Goal: Information Seeking & Learning: Learn about a topic

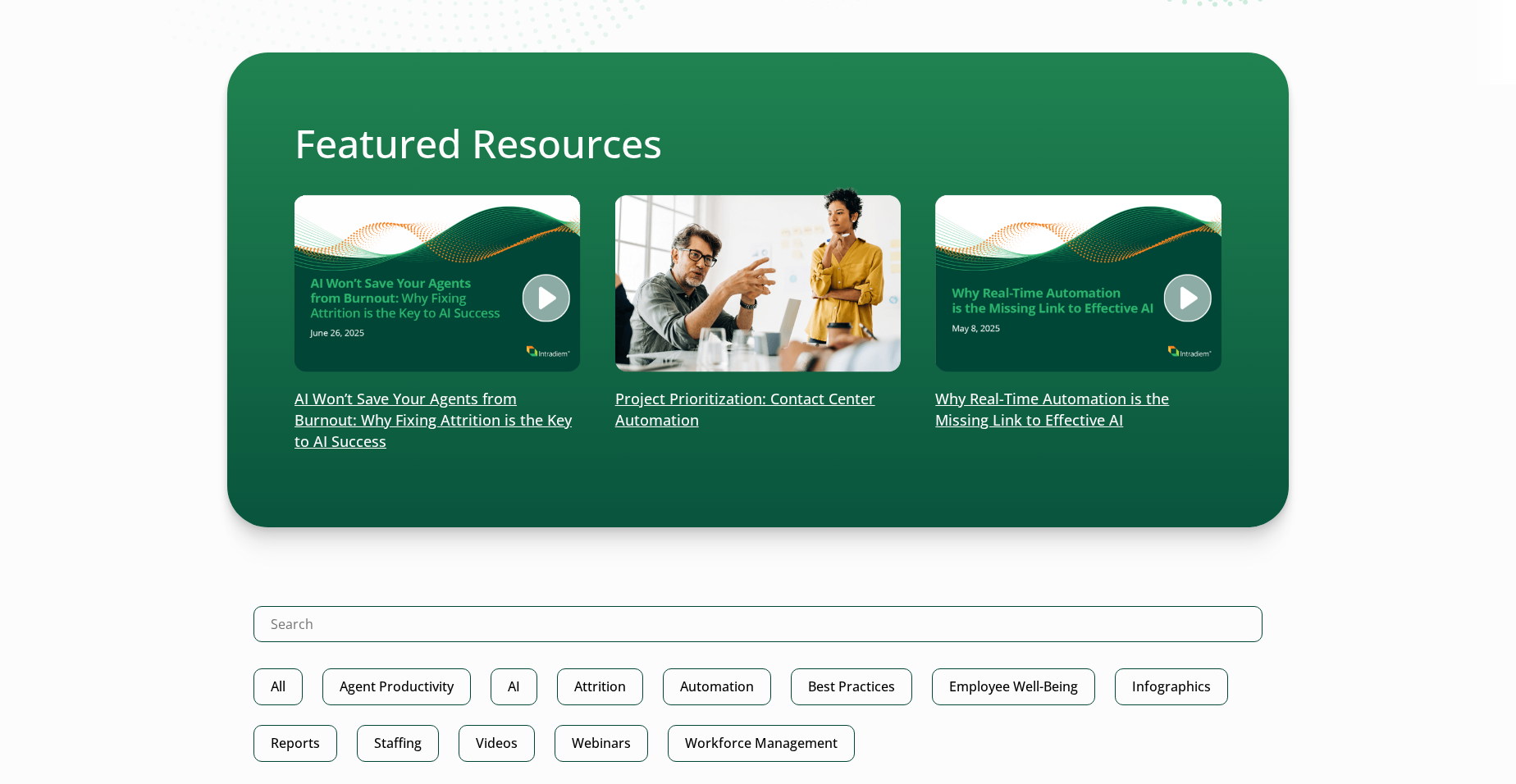
scroll to position [333, 0]
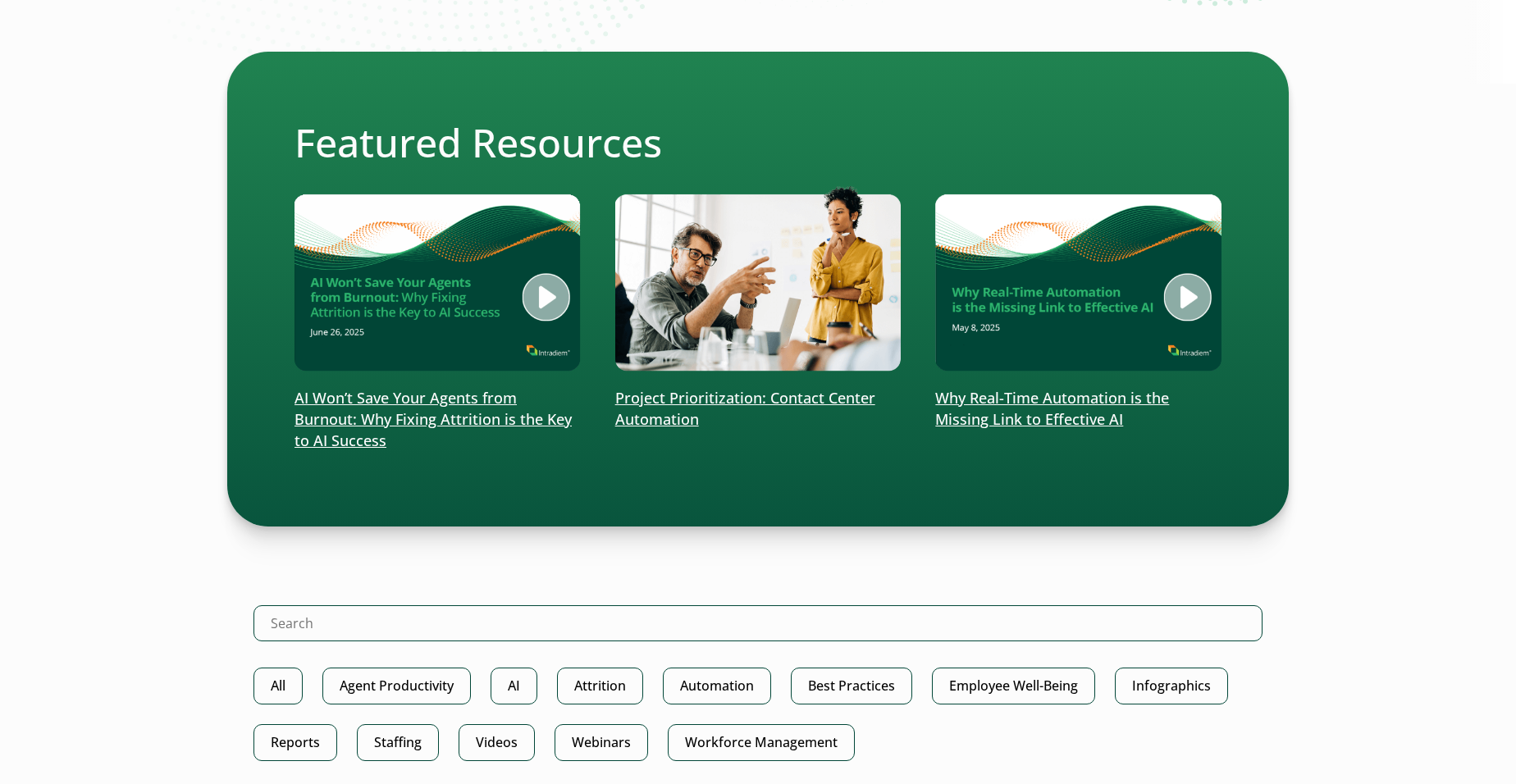
click at [460, 372] on img at bounding box center [437, 280] width 286 height 186
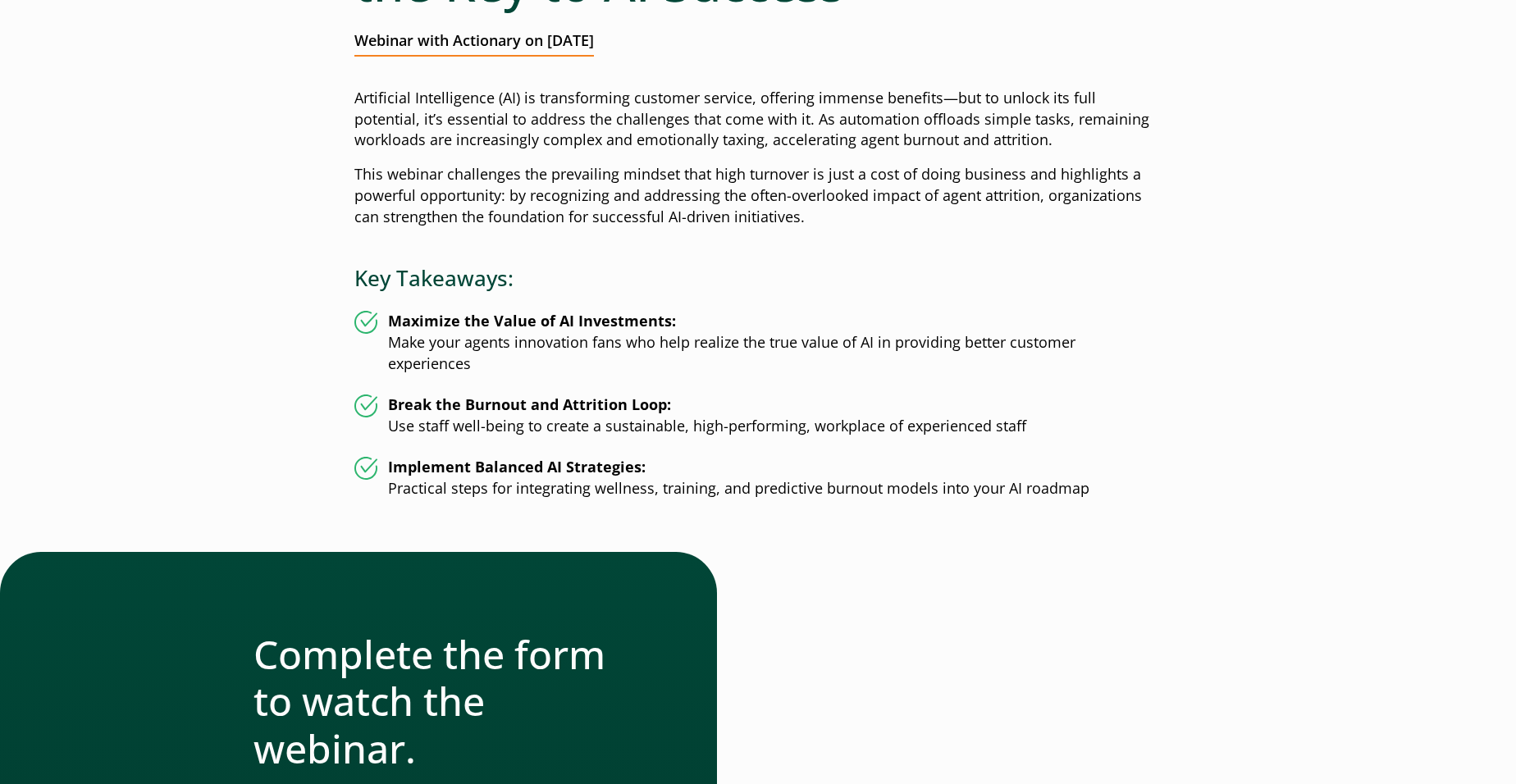
scroll to position [179, 0]
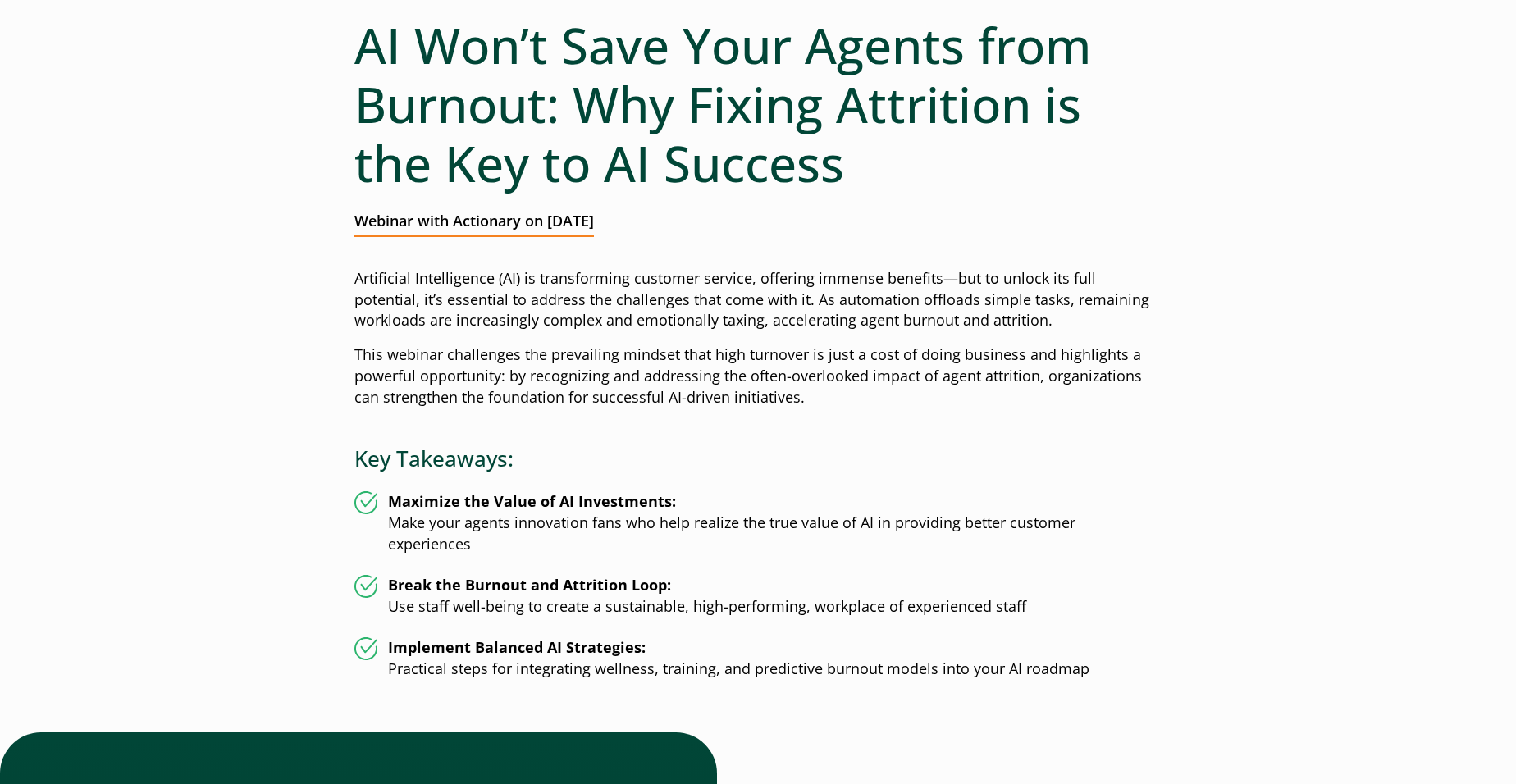
click at [0, 0] on link "Events & Webinars" at bounding box center [0, 0] width 0 height 0
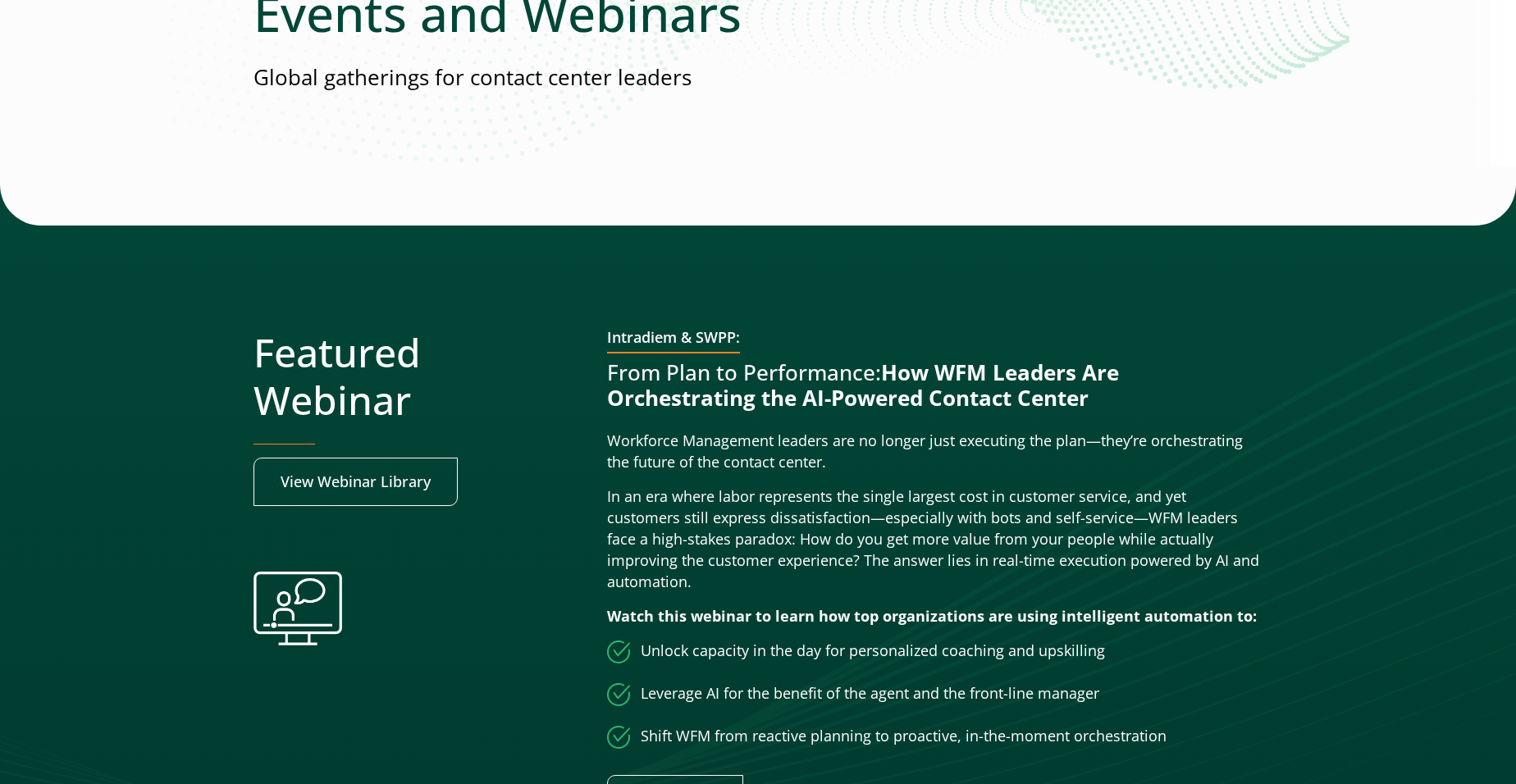
scroll to position [252, 0]
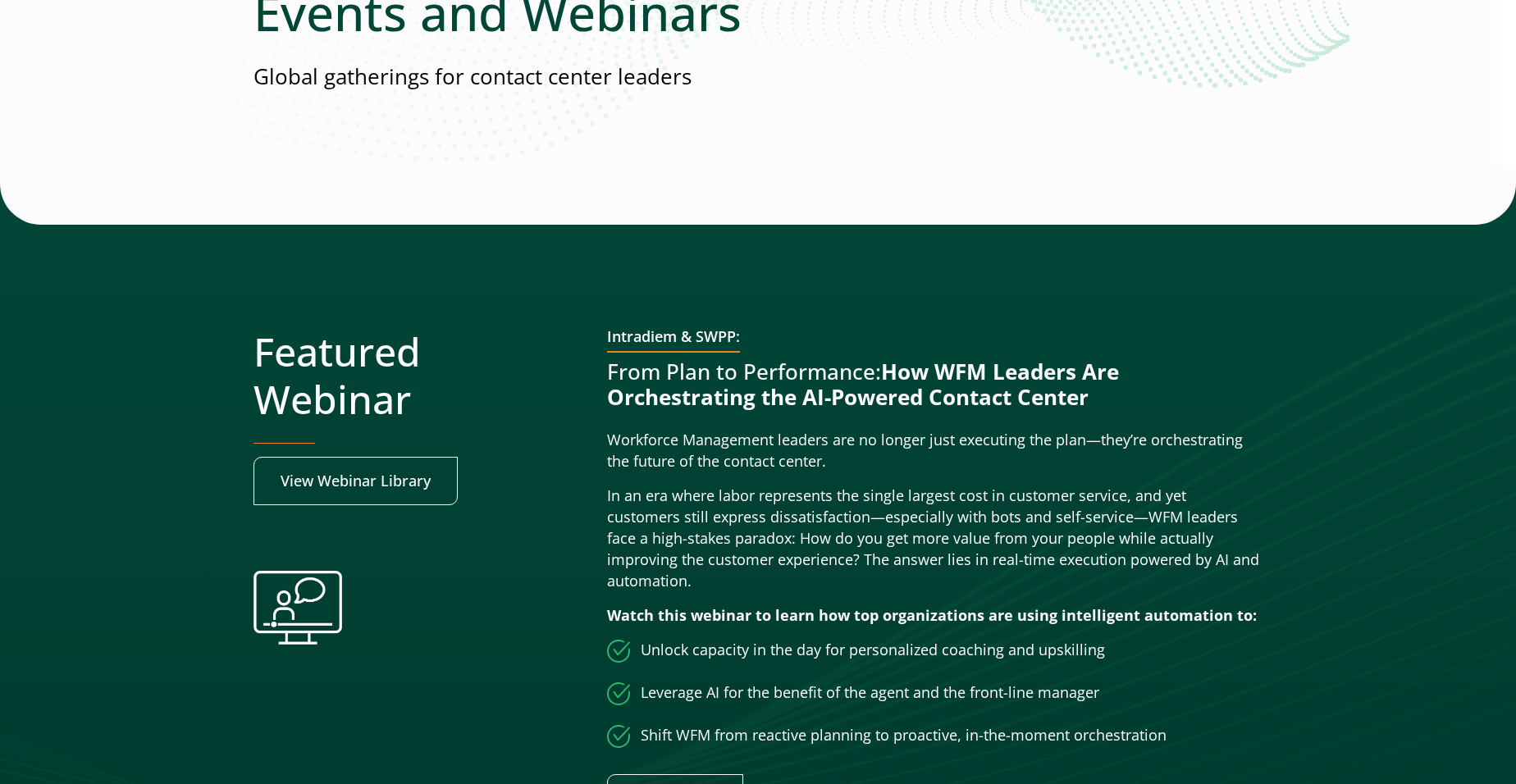
click at [0, 0] on link "News" at bounding box center [0, 0] width 0 height 0
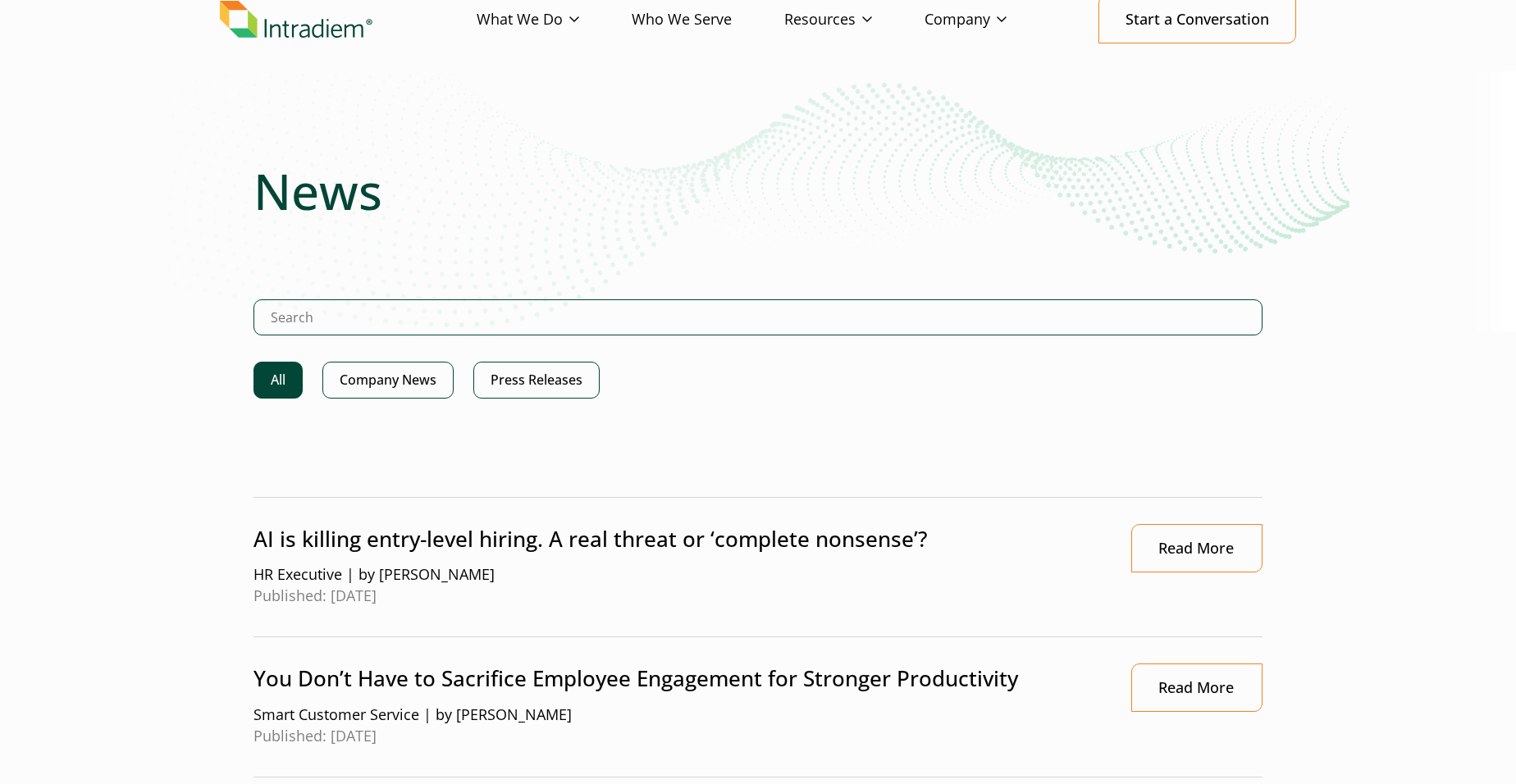
scroll to position [84, 0]
click at [0, 0] on link "Success Stories" at bounding box center [0, 0] width 0 height 0
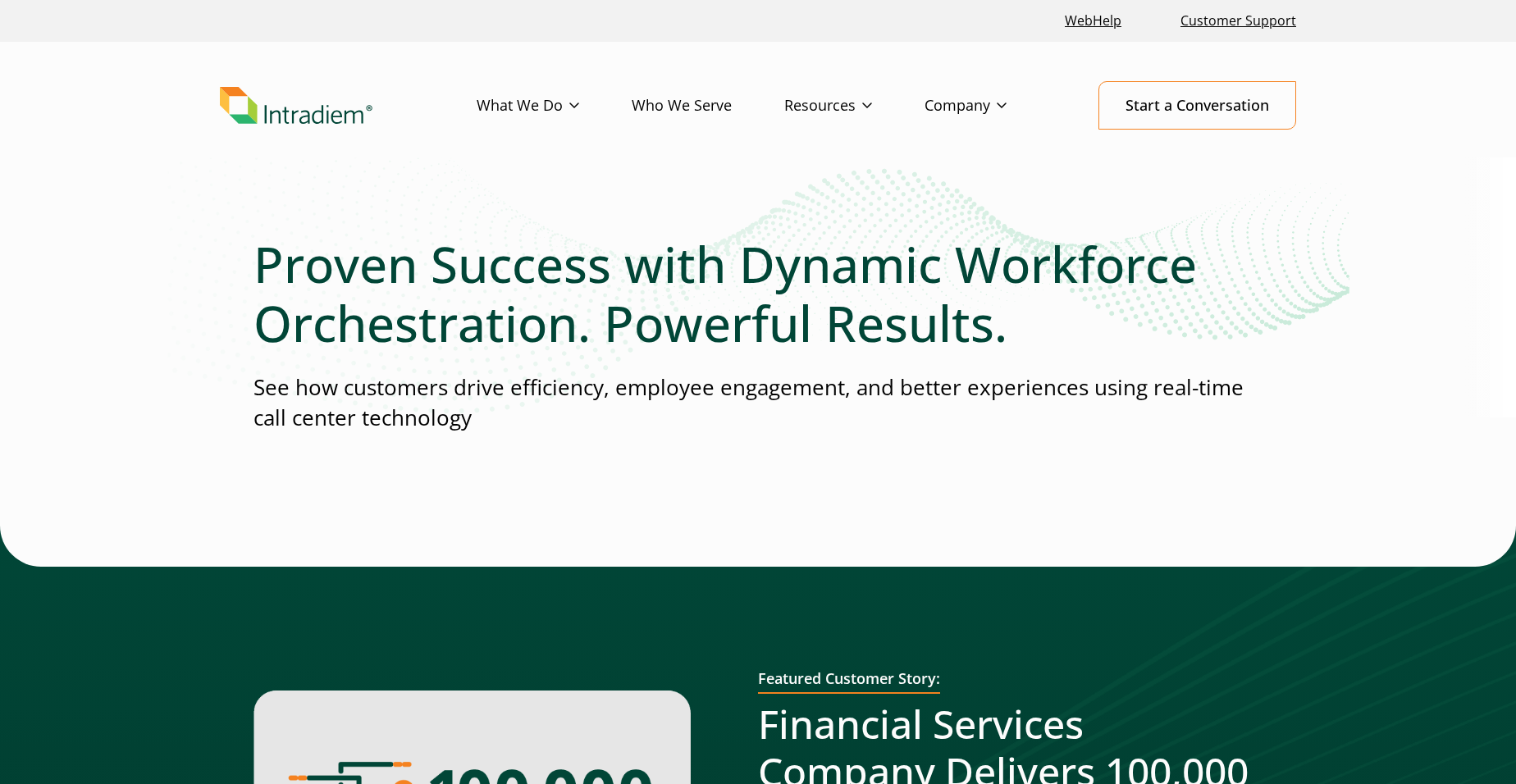
click at [0, 0] on link "Solutions for Workforce Managers" at bounding box center [0, 0] width 0 height 0
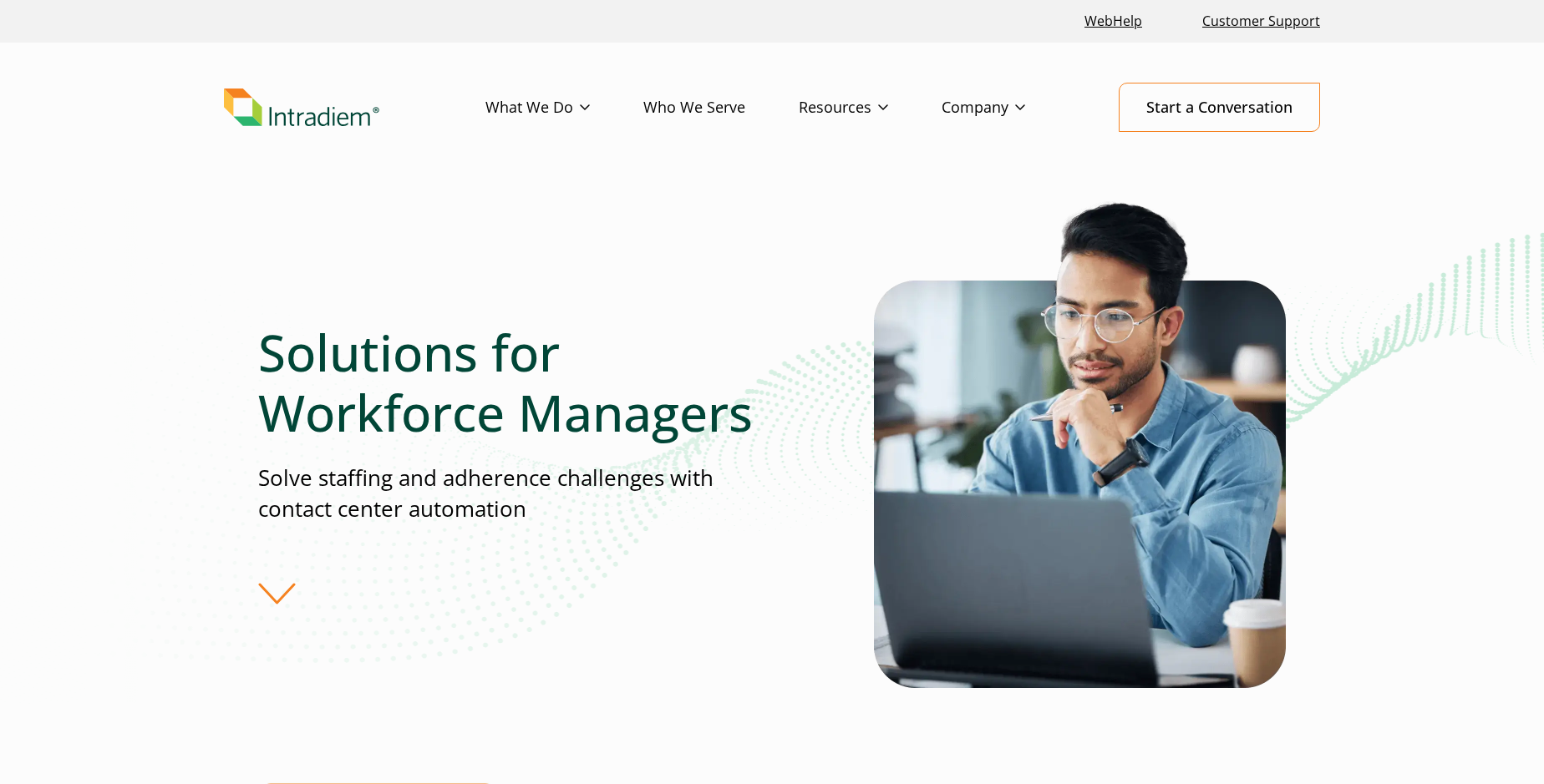
click at [799, 132] on link "Resources" at bounding box center [870, 108] width 142 height 48
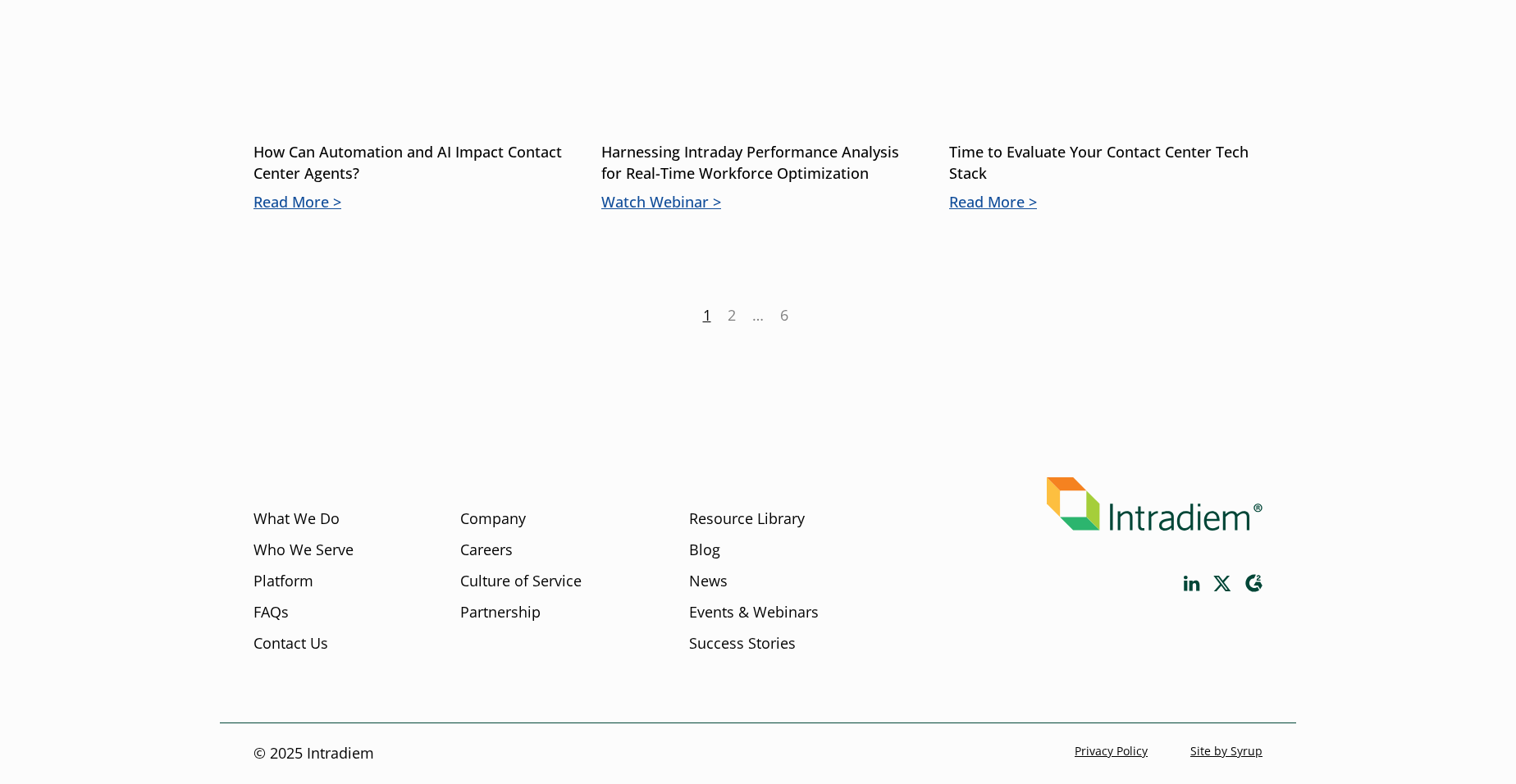
scroll to position [4091, 0]
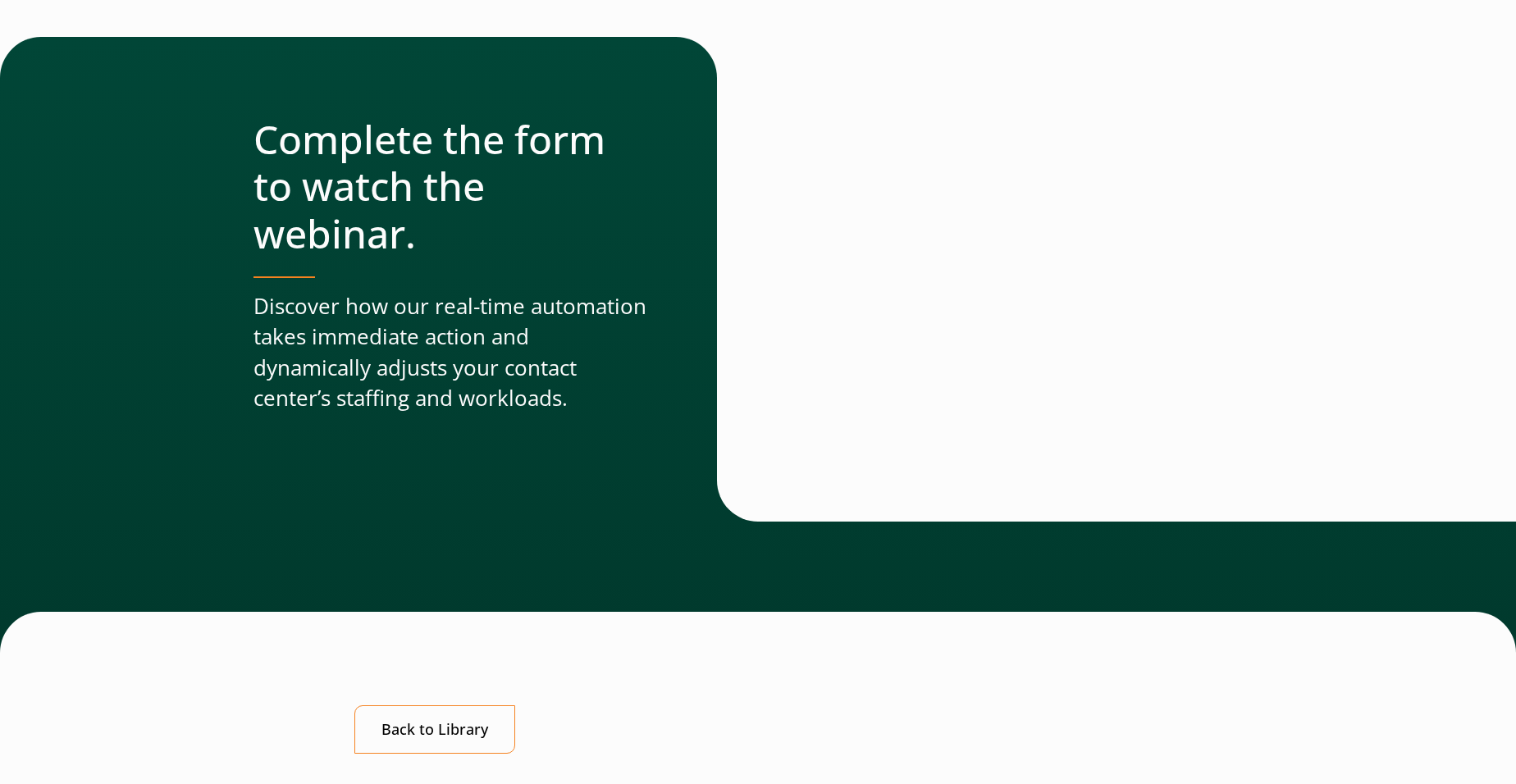
scroll to position [694, 0]
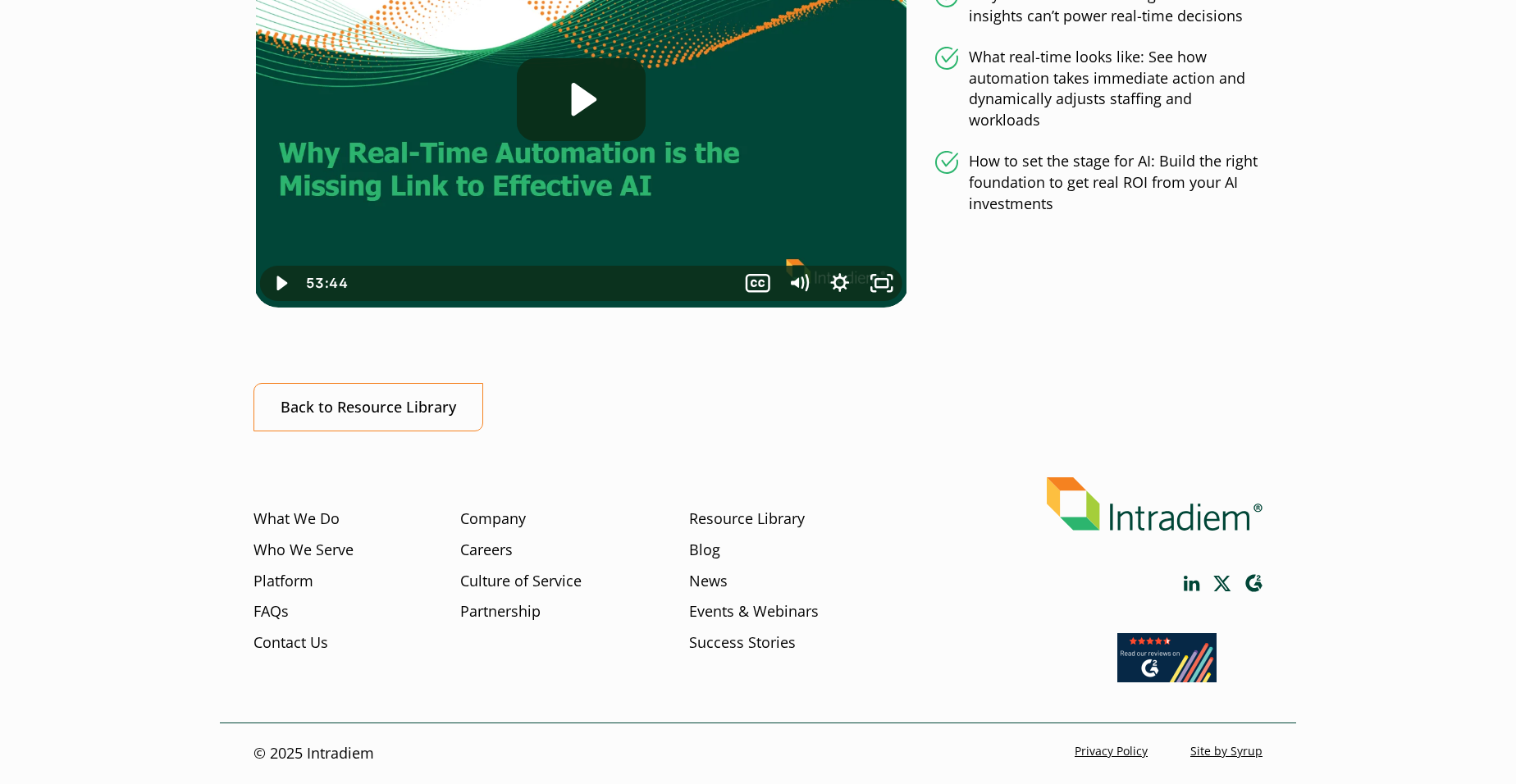
scroll to position [683, 0]
click at [516, 141] on icon "Play Video: Webinar: Why Real-Time Automation is the Missing Link to Effective …" at bounding box center [581, 99] width 130 height 82
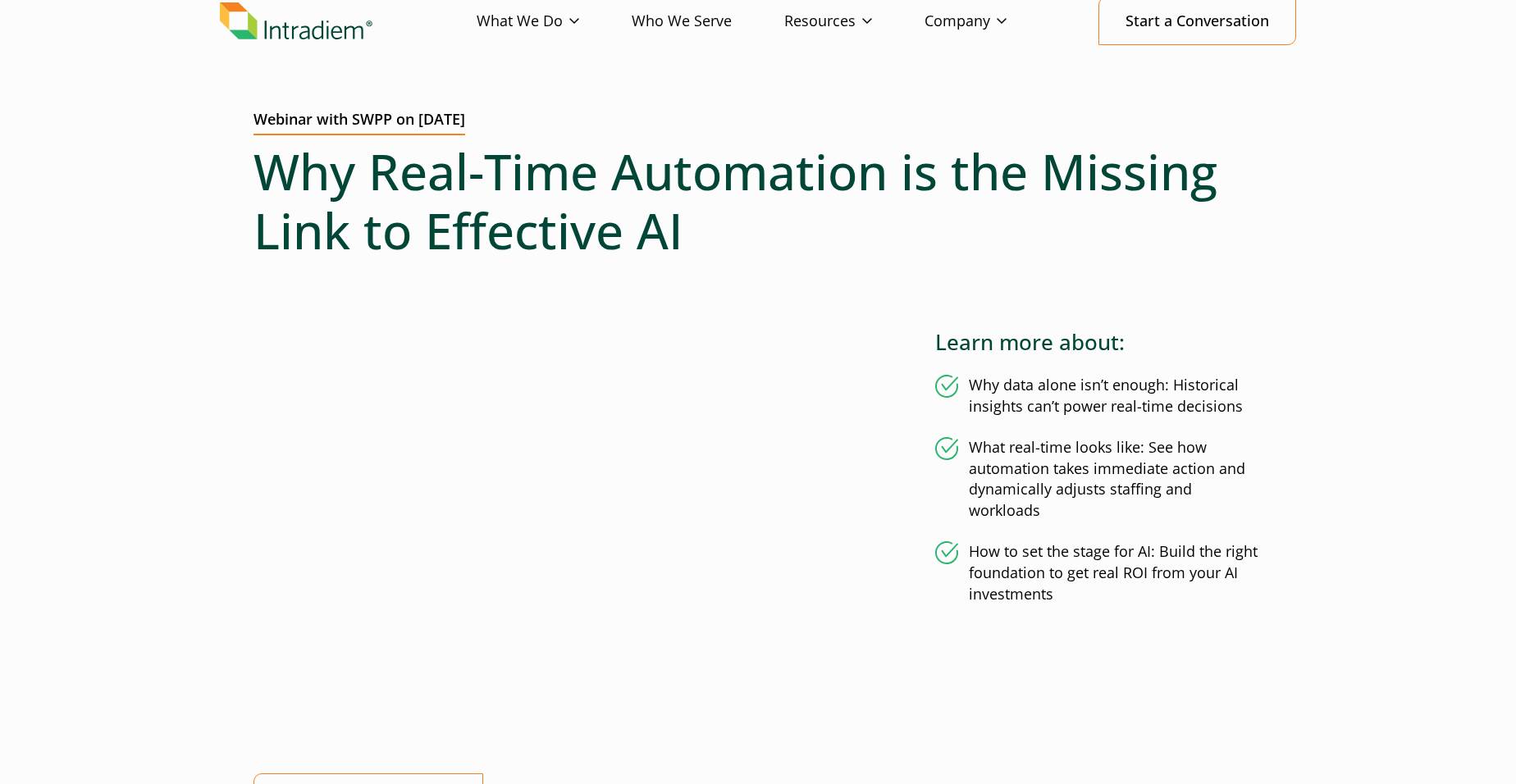
scroll to position [0, 0]
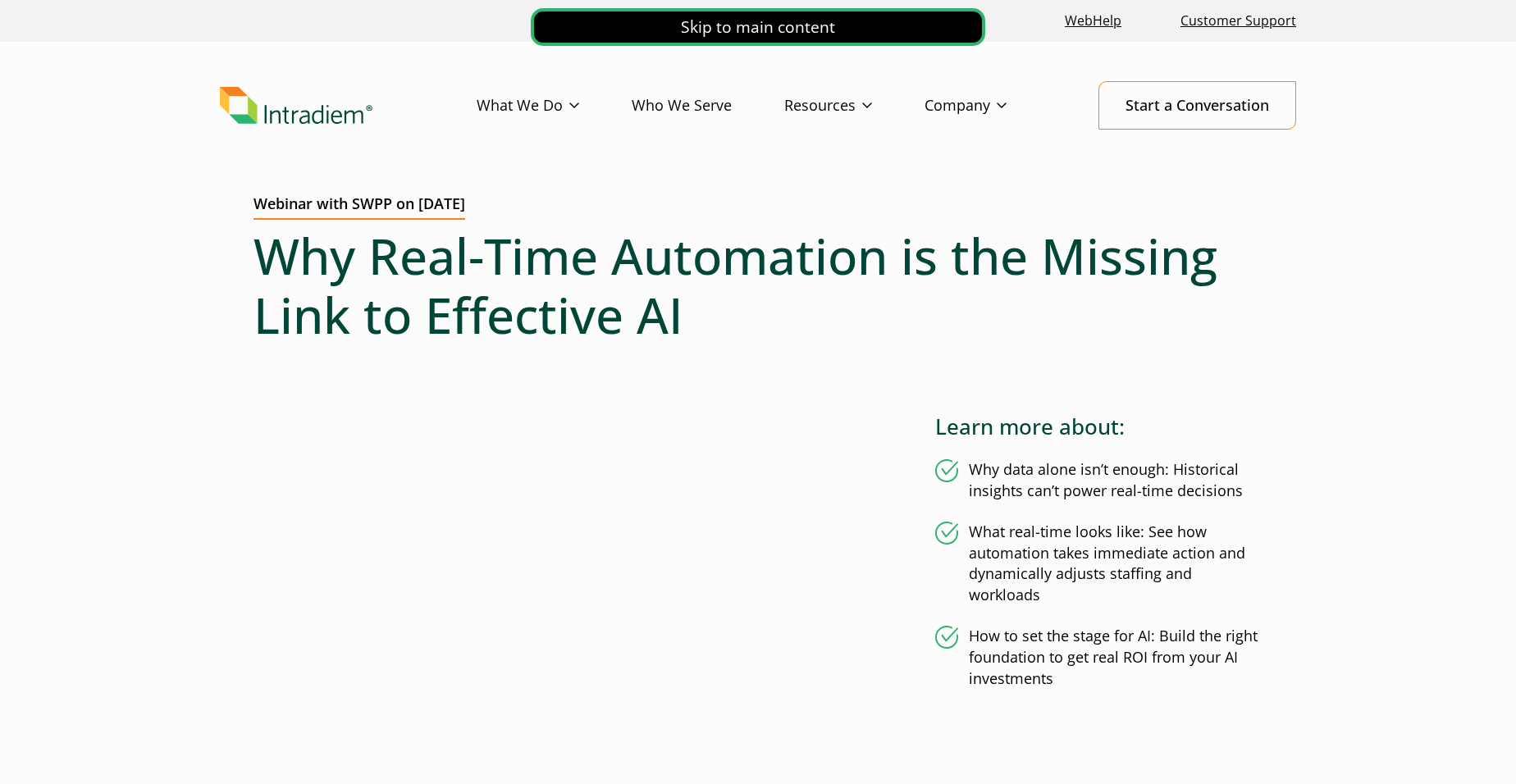
click at [531, 13] on link "Skip to main content" at bounding box center [758, 27] width 455 height 38
